Goal: Information Seeking & Learning: Learn about a topic

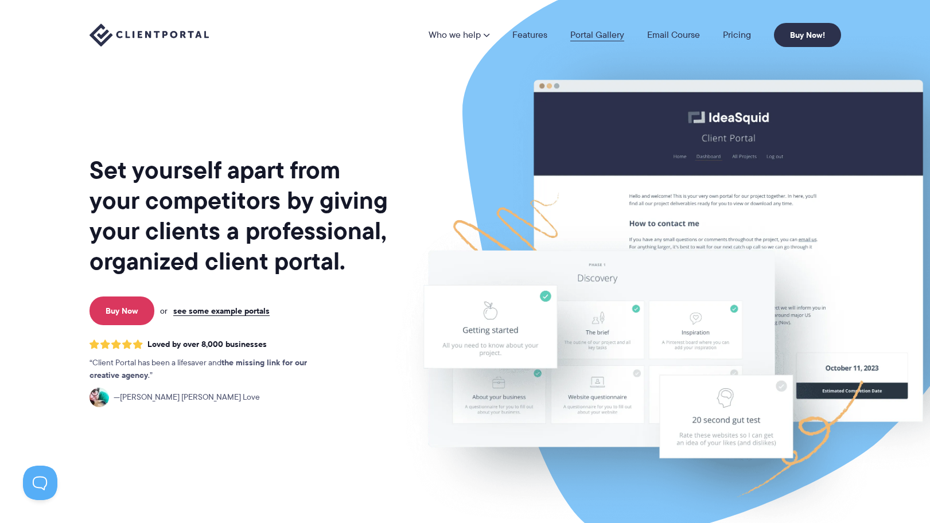
click at [591, 34] on link "Portal Gallery" at bounding box center [597, 34] width 54 height 9
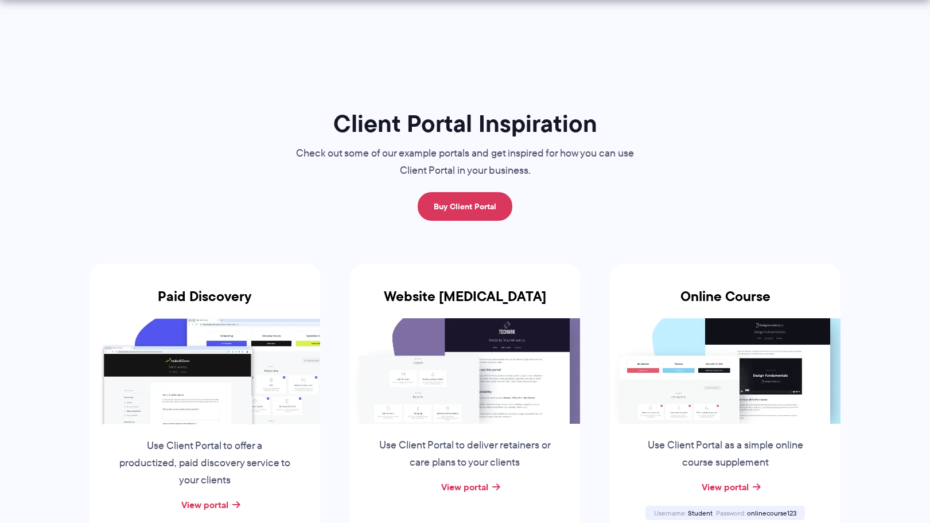
scroll to position [106, 0]
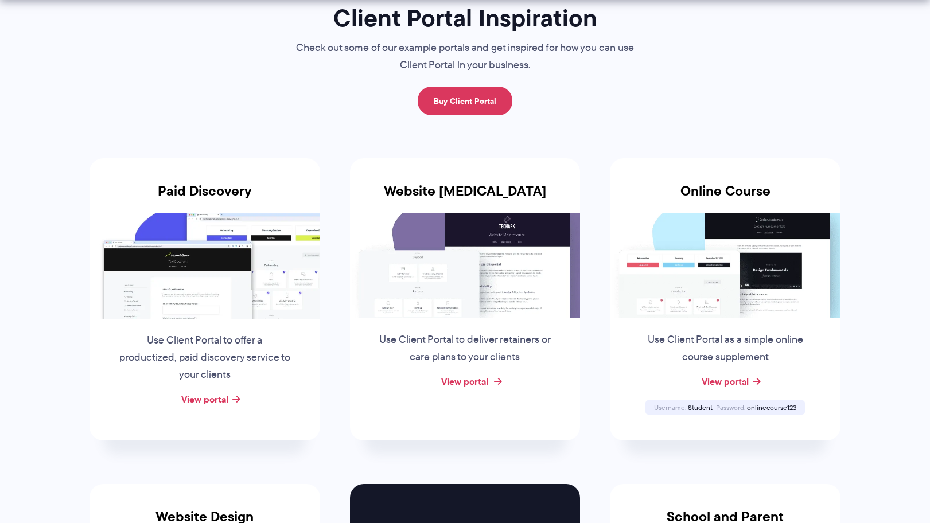
click at [449, 383] on link "View portal" at bounding box center [464, 382] width 47 height 14
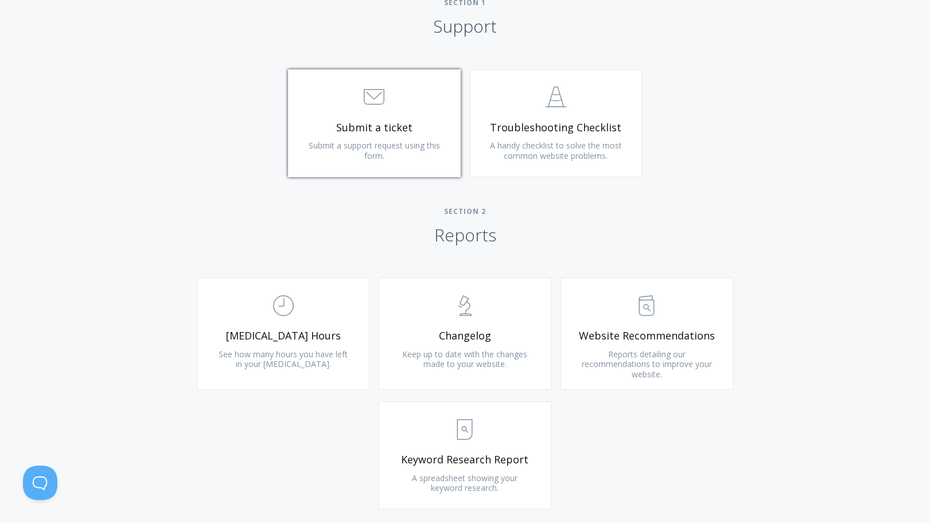
scroll to position [563, 0]
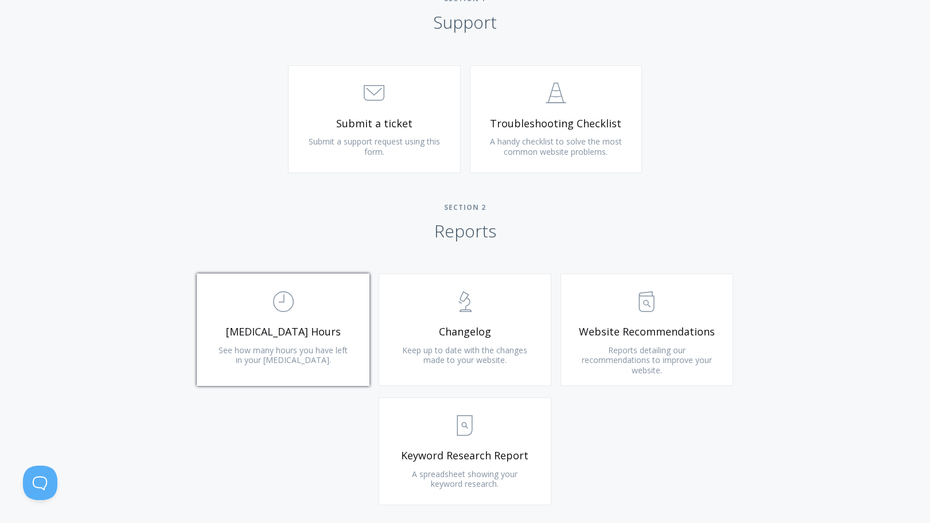
click at [329, 321] on link ".st0{fill:none;stroke:#000000;stroke-width:2;stroke-miterlimit:10;} Untitled-18…" at bounding box center [283, 330] width 173 height 112
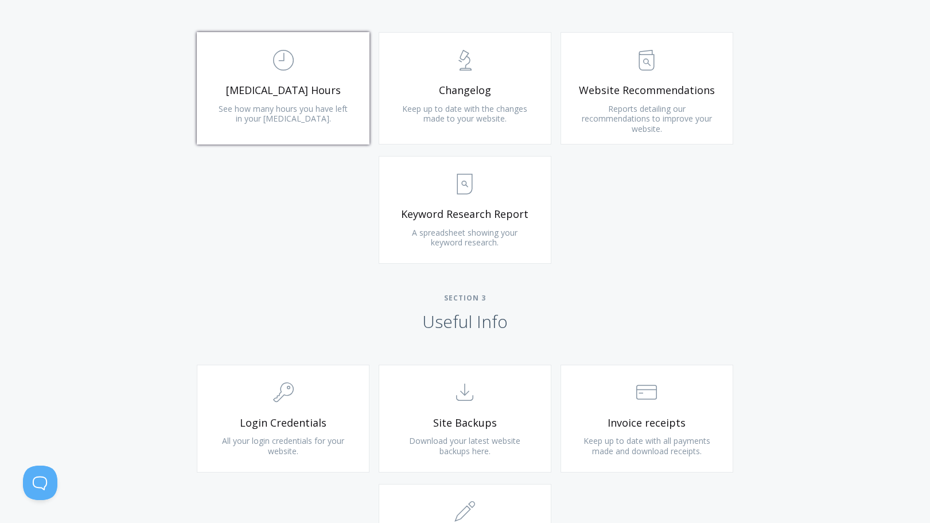
scroll to position [984, 0]
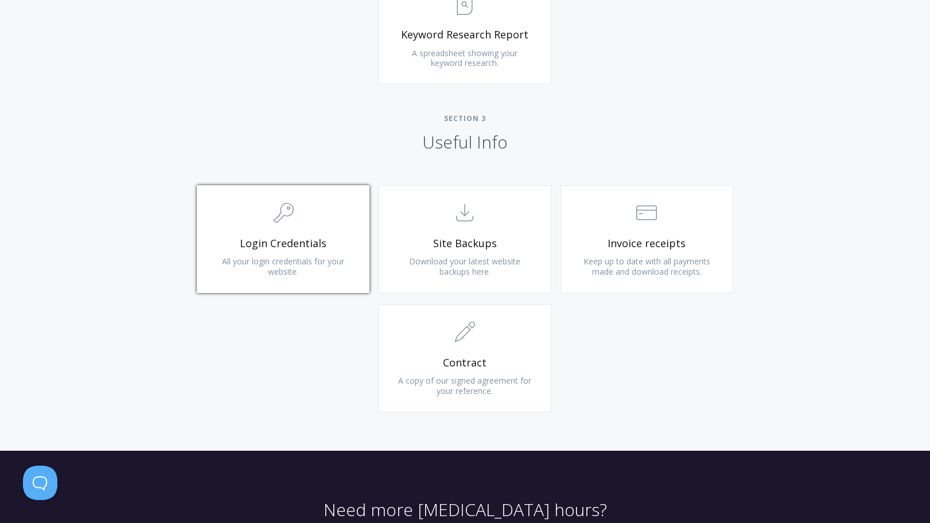
click at [333, 239] on span "Login Credentials" at bounding box center [283, 243] width 137 height 13
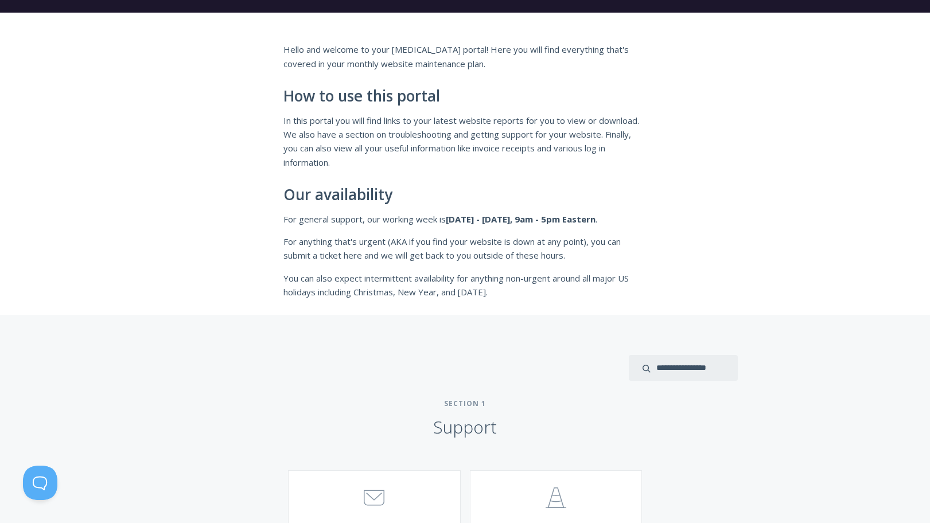
scroll to position [0, 0]
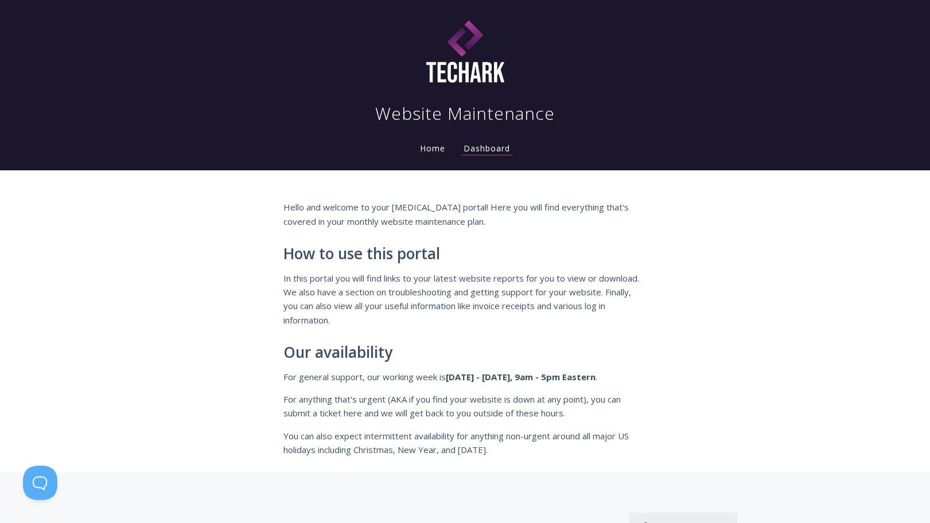
click at [424, 149] on link "Home" at bounding box center [433, 148] width 30 height 11
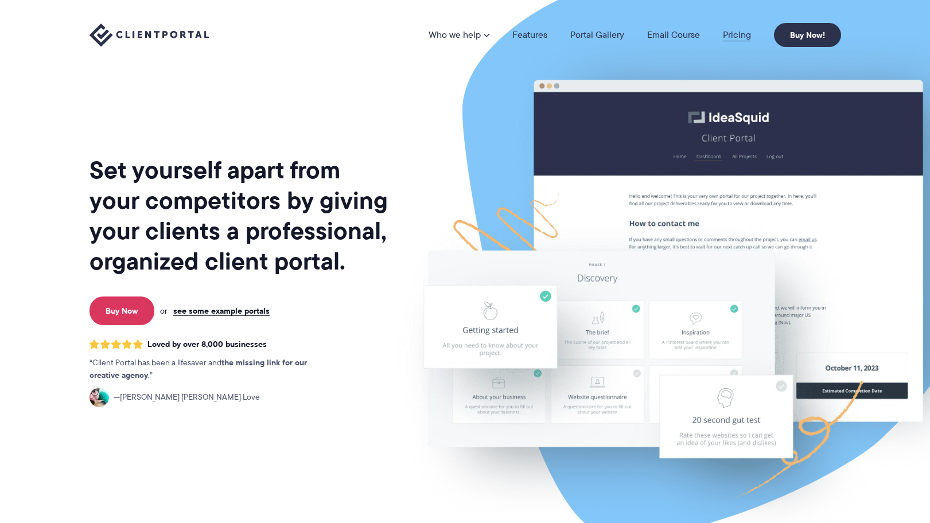
click at [740, 32] on link "Pricing" at bounding box center [737, 34] width 28 height 9
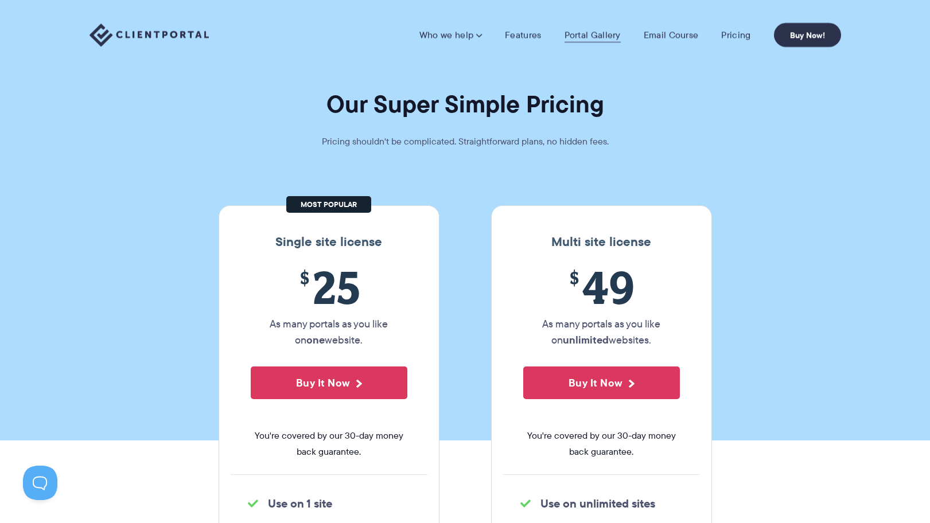
click at [612, 32] on link "Portal Gallery" at bounding box center [593, 34] width 56 height 11
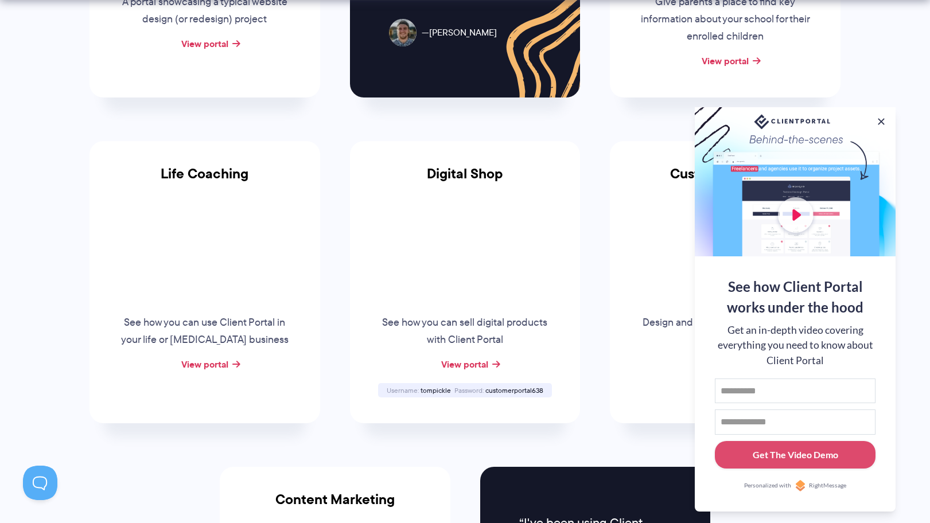
scroll to position [771, 0]
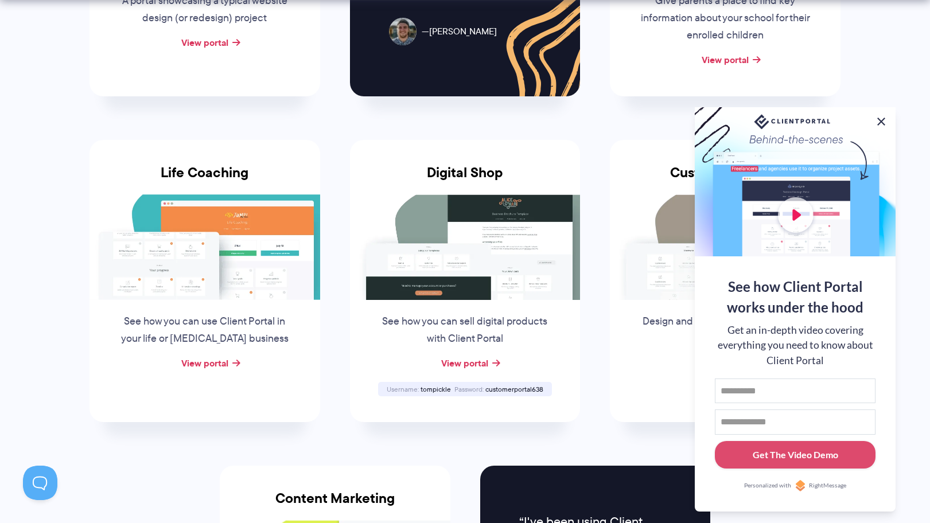
click at [880, 118] on button at bounding box center [882, 122] width 14 height 14
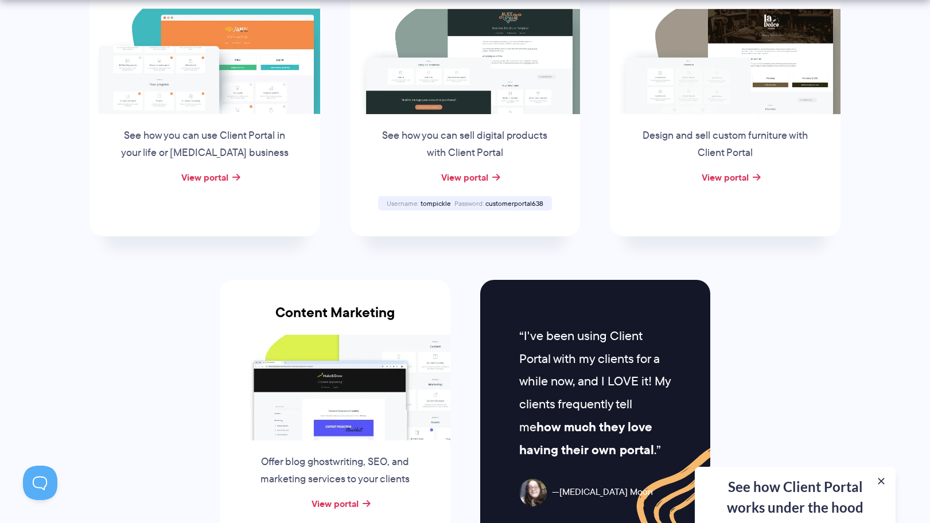
scroll to position [959, 0]
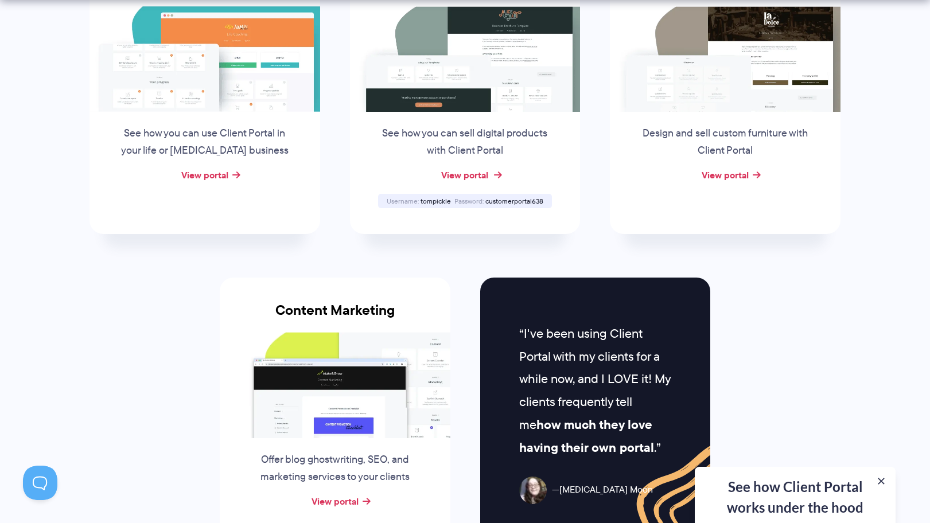
click at [472, 174] on link "View portal" at bounding box center [464, 175] width 47 height 14
click at [490, 170] on div "View portal" at bounding box center [465, 175] width 231 height 17
click at [475, 172] on link "View portal" at bounding box center [464, 175] width 47 height 14
